Goal: Navigation & Orientation: Find specific page/section

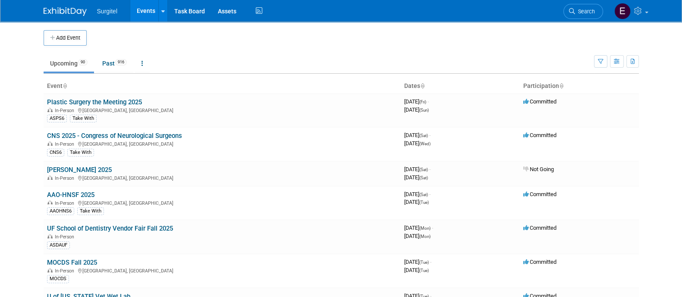
click at [147, 9] on link "Events" at bounding box center [145, 11] width 31 height 22
click at [611, 59] on button "button" at bounding box center [617, 61] width 14 height 13
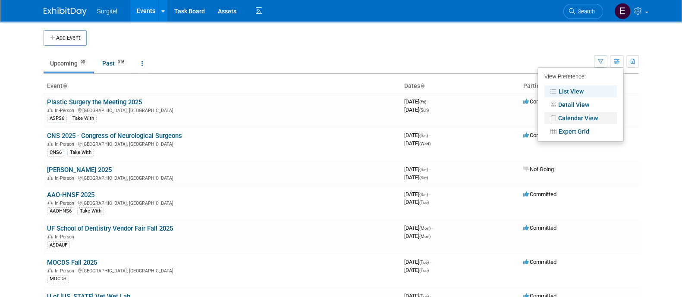
click at [582, 119] on link "Calendar View" at bounding box center [580, 118] width 72 height 12
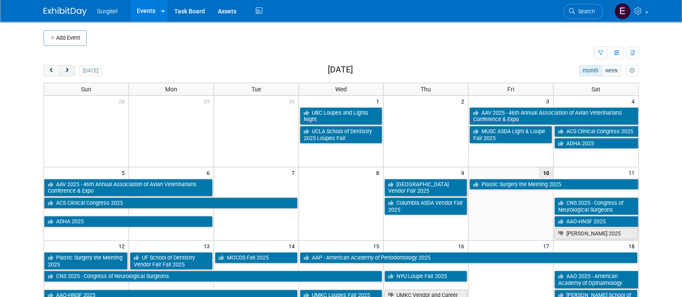
click at [65, 69] on span "next" at bounding box center [67, 71] width 6 height 6
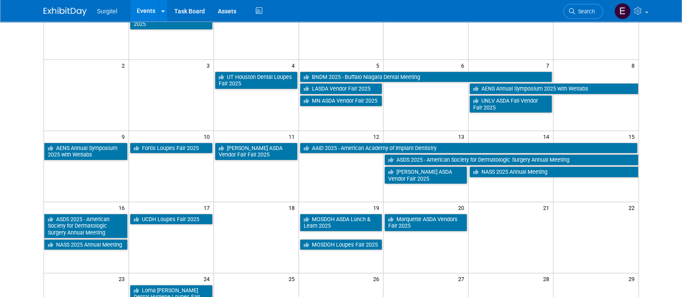
scroll to position [105, 0]
